Goal: Book appointment/travel/reservation

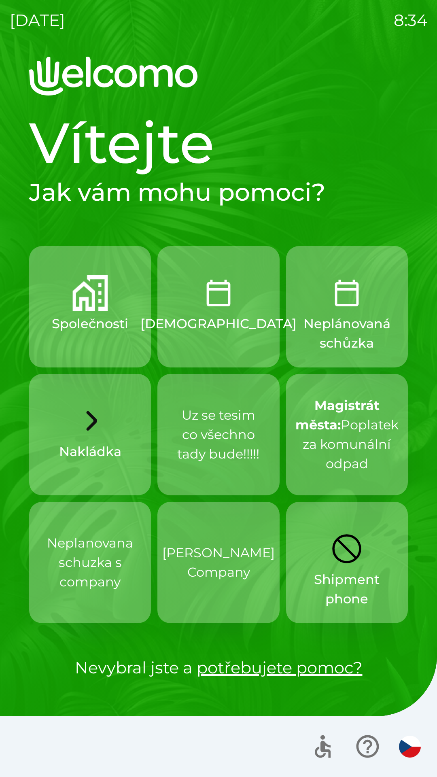
click at [117, 303] on button "Společnosti" at bounding box center [90, 306] width 122 height 121
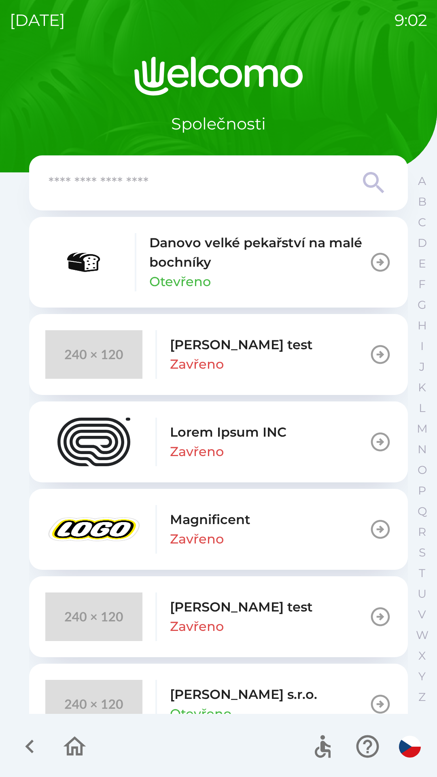
click at [249, 282] on div "Danovo velké pekařství na malé bochníky Otevřeno" at bounding box center [259, 262] width 220 height 58
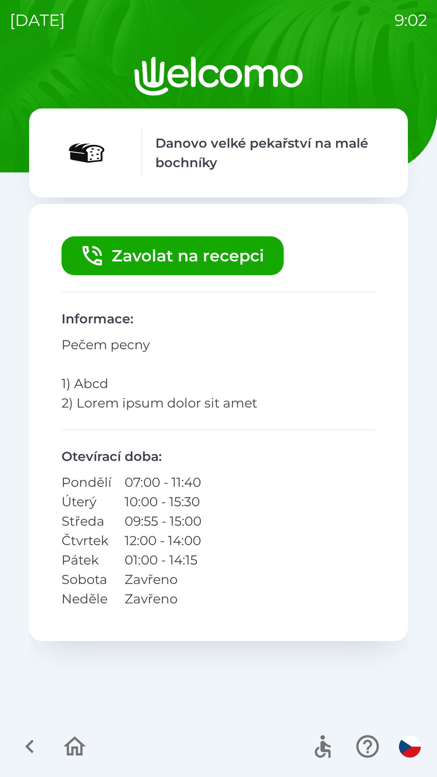
click at [195, 267] on button "Zavolat na recepci" at bounding box center [172, 255] width 222 height 39
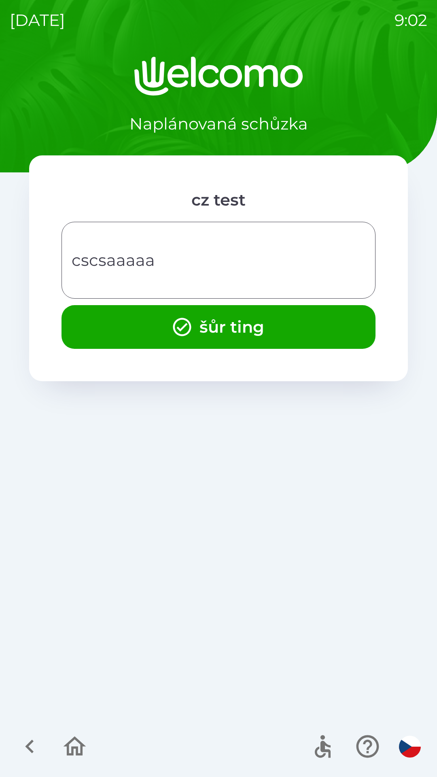
click at [234, 334] on button "šůr ting" at bounding box center [218, 327] width 314 height 44
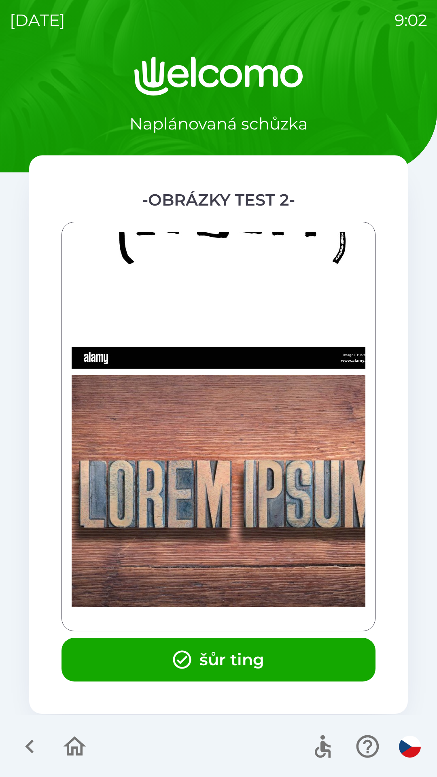
scroll to position [223, 0]
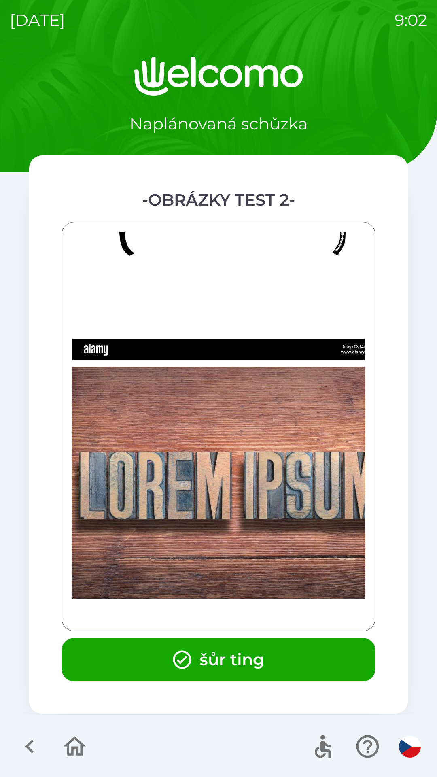
click at [260, 334] on button "šůr ting" at bounding box center [218, 659] width 314 height 44
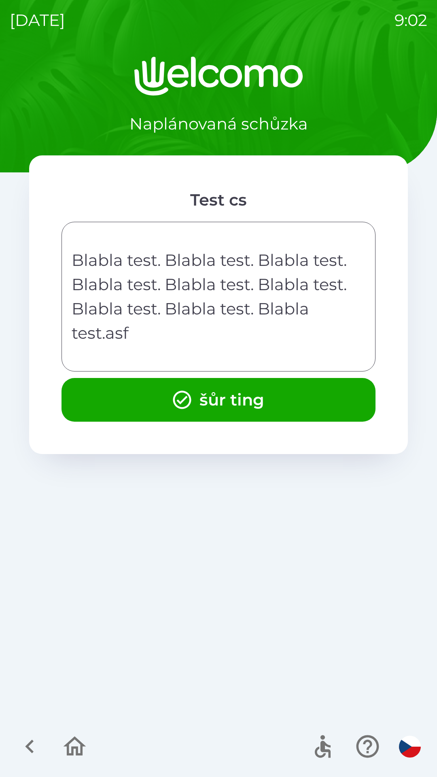
click at [223, 334] on button "šůr ting" at bounding box center [218, 400] width 314 height 44
